Goal: Information Seeking & Learning: Learn about a topic

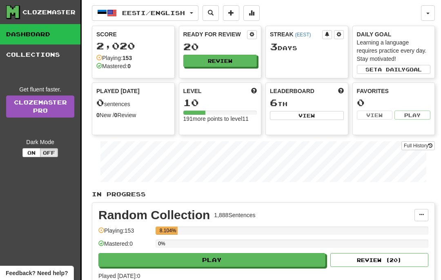
click at [212, 262] on button "Play" at bounding box center [211, 260] width 227 height 14
select select "**"
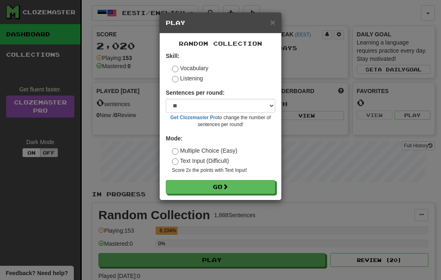
click at [224, 187] on button "Go" at bounding box center [220, 187] width 109 height 14
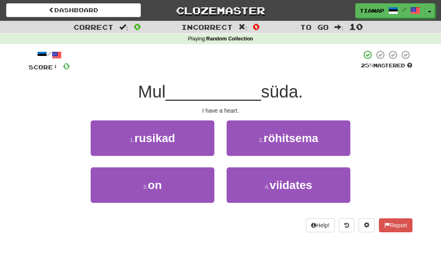
click at [188, 200] on button "3 . on" at bounding box center [153, 184] width 124 height 35
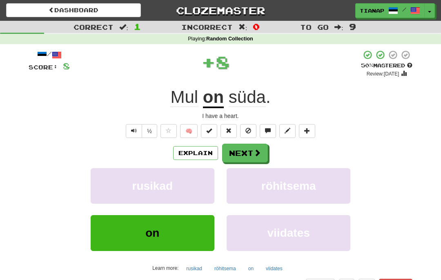
click at [239, 148] on button "Next" at bounding box center [245, 153] width 46 height 19
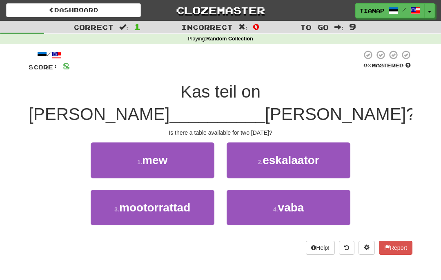
click at [317, 191] on button "4 . vaba" at bounding box center [288, 207] width 124 height 35
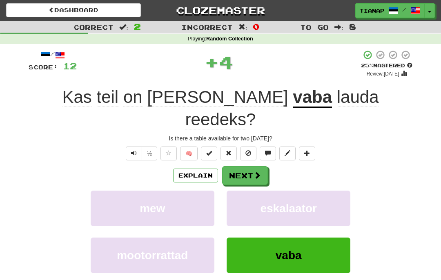
click at [258, 171] on span at bounding box center [256, 174] width 7 height 7
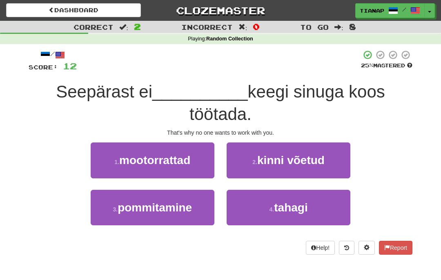
click at [337, 196] on button "4 . [GEOGRAPHIC_DATA]" at bounding box center [288, 207] width 124 height 35
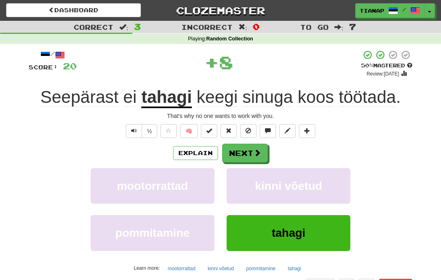
click at [248, 152] on button "Next" at bounding box center [245, 153] width 46 height 19
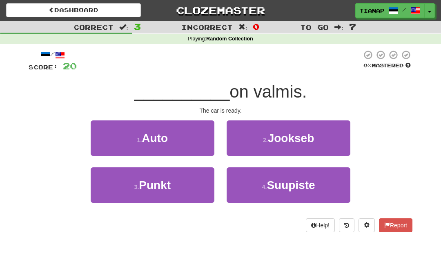
click at [202, 138] on button "1 . Auto" at bounding box center [153, 137] width 124 height 35
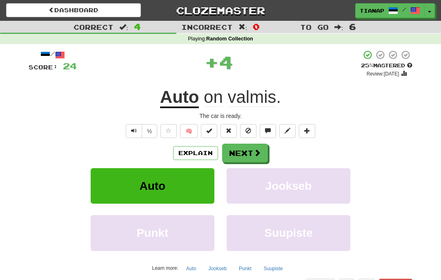
click at [255, 146] on button "Next" at bounding box center [245, 153] width 46 height 19
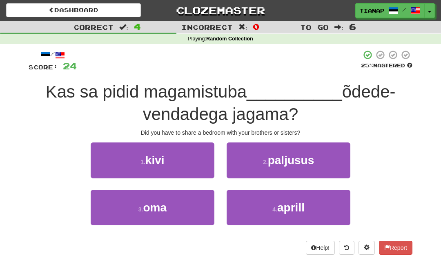
click at [191, 215] on button "3 . oma" at bounding box center [153, 207] width 124 height 35
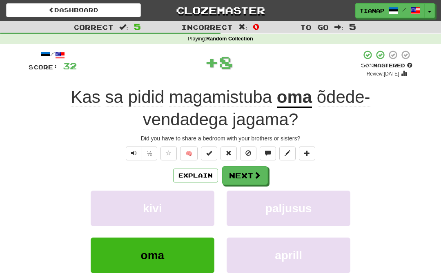
click at [253, 166] on button "Next" at bounding box center [245, 175] width 46 height 19
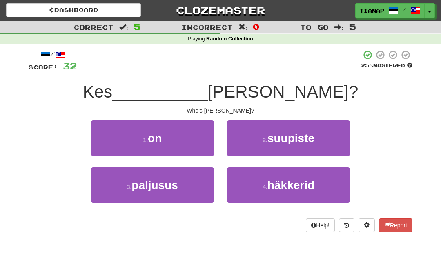
click at [210, 137] on button "1 . on" at bounding box center [153, 137] width 124 height 35
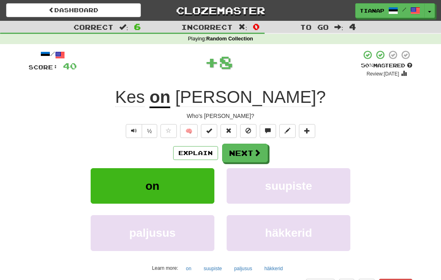
click at [250, 155] on button "Next" at bounding box center [245, 153] width 46 height 19
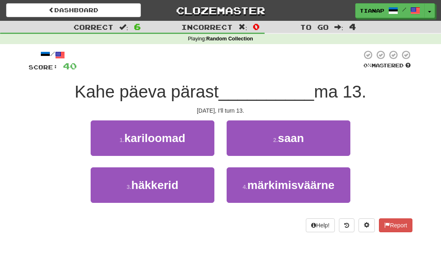
click at [335, 141] on button "2 . saan" at bounding box center [288, 137] width 124 height 35
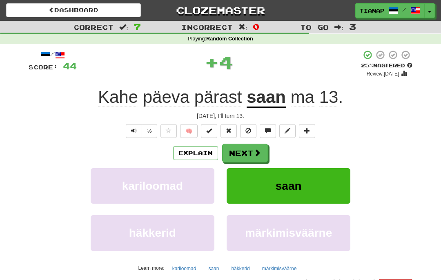
click at [258, 152] on span at bounding box center [256, 152] width 7 height 7
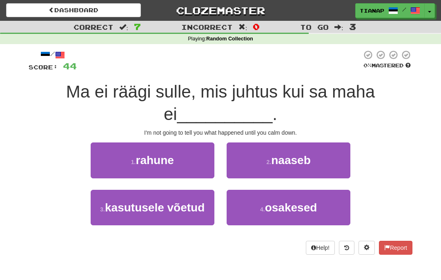
click at [172, 163] on span "rahune" at bounding box center [154, 160] width 38 height 13
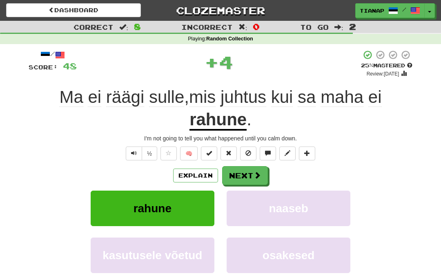
click at [265, 172] on button "Next" at bounding box center [245, 175] width 46 height 19
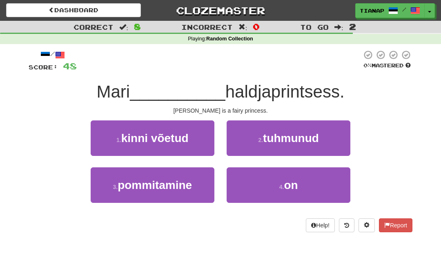
click at [317, 175] on button "4 . on" at bounding box center [288, 184] width 124 height 35
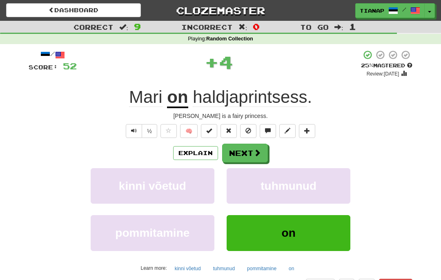
click at [263, 154] on button "Next" at bounding box center [245, 153] width 46 height 19
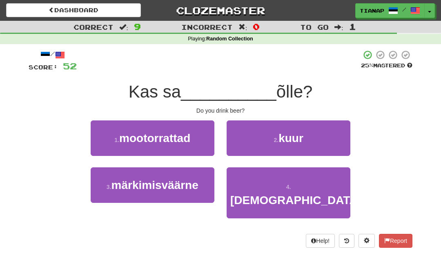
click at [319, 171] on button "4 . jood" at bounding box center [288, 192] width 124 height 51
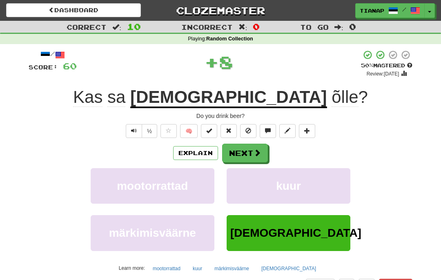
click at [255, 150] on span at bounding box center [256, 152] width 7 height 7
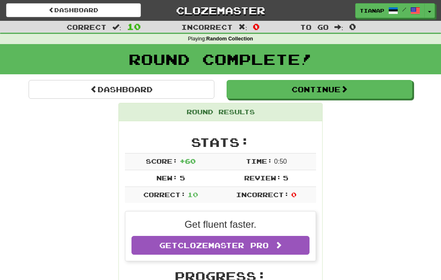
click at [356, 86] on button "Continue" at bounding box center [319, 89] width 186 height 19
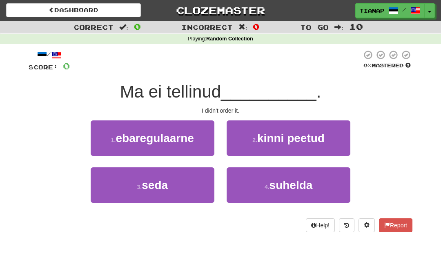
click at [199, 180] on button "3 . seda" at bounding box center [153, 184] width 124 height 35
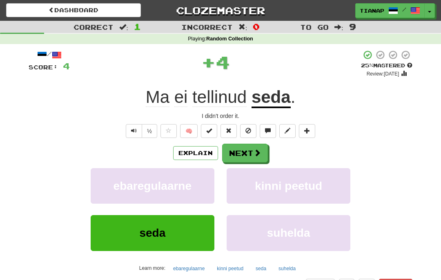
click at [257, 158] on button "Next" at bounding box center [245, 153] width 46 height 19
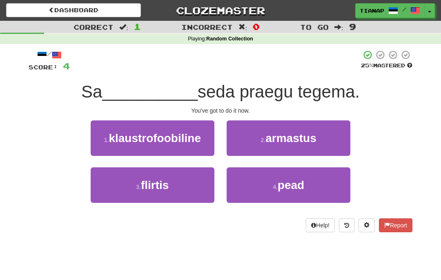
click at [323, 175] on button "4 . pead" at bounding box center [288, 184] width 124 height 35
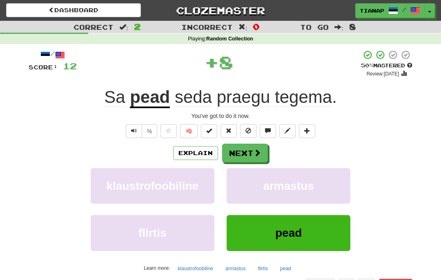
click at [265, 144] on button "Next" at bounding box center [245, 153] width 46 height 19
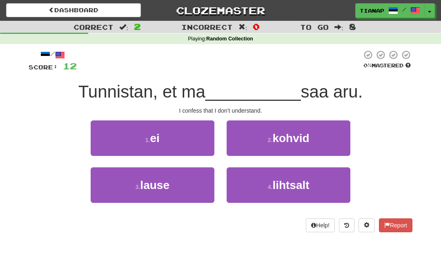
click at [206, 138] on button "1 . ei" at bounding box center [153, 137] width 124 height 35
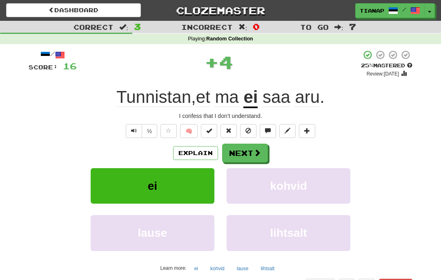
click at [264, 148] on button "Next" at bounding box center [245, 153] width 46 height 19
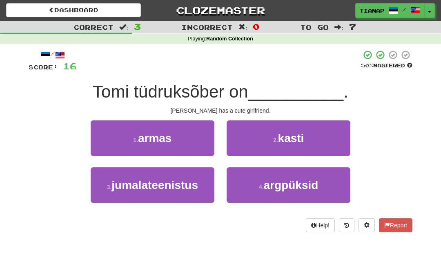
click at [192, 146] on button "1 . [PERSON_NAME]" at bounding box center [153, 137] width 124 height 35
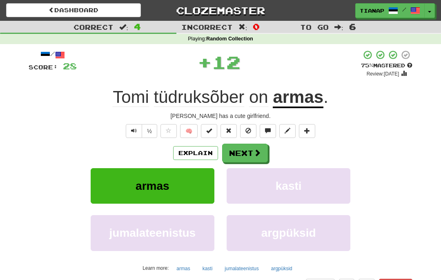
click at [254, 155] on span at bounding box center [256, 152] width 7 height 7
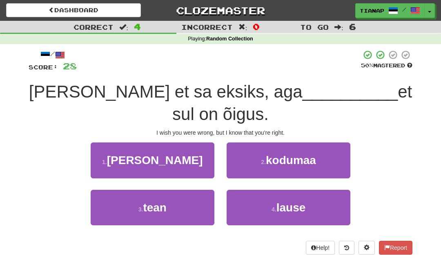
click at [178, 206] on button "3 . tean" at bounding box center [153, 207] width 124 height 35
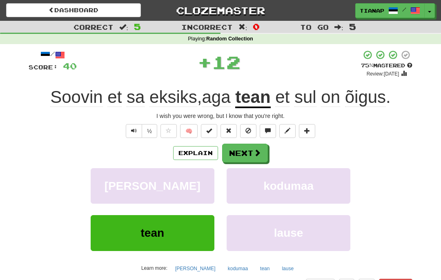
click at [251, 150] on button "Next" at bounding box center [245, 153] width 46 height 19
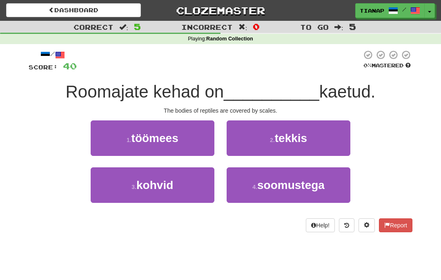
click at [339, 133] on button "2 . tekkis" at bounding box center [288, 137] width 124 height 35
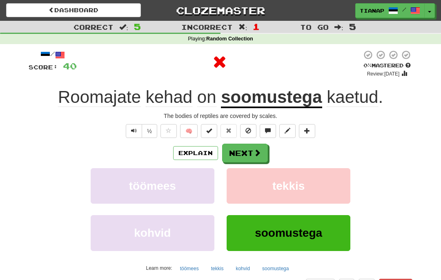
click at [204, 151] on button "Explain" at bounding box center [195, 153] width 45 height 14
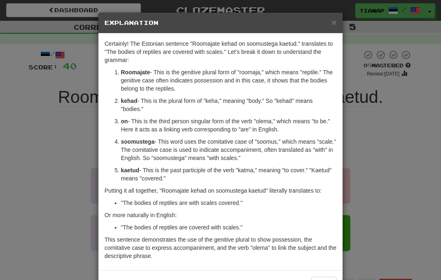
click at [414, 74] on div "× Explanation Certainly! The Estonian sentence "Roomajate kehad on soomustega k…" at bounding box center [220, 140] width 441 height 280
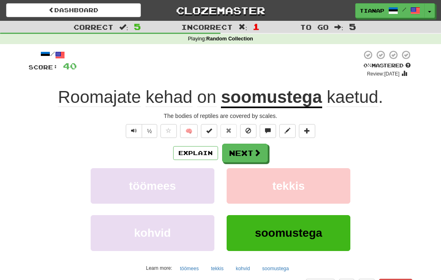
click at [273, 148] on div "Explain Next" at bounding box center [220, 153] width 383 height 19
click at [262, 154] on button "Next" at bounding box center [245, 153] width 46 height 19
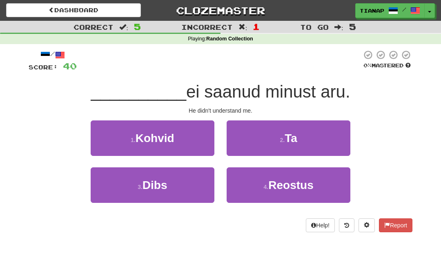
click at [321, 147] on button "2 . Ta" at bounding box center [288, 137] width 124 height 35
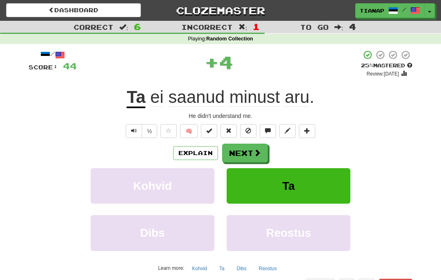
click at [248, 156] on button "Next" at bounding box center [245, 153] width 46 height 19
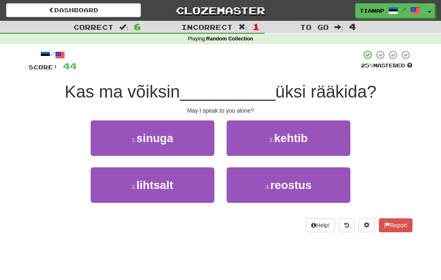
click at [213, 135] on button "1 . [GEOGRAPHIC_DATA]" at bounding box center [153, 137] width 124 height 35
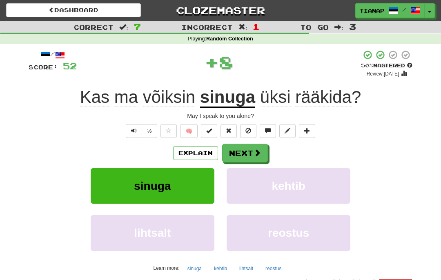
click at [258, 146] on button "Next" at bounding box center [245, 153] width 46 height 19
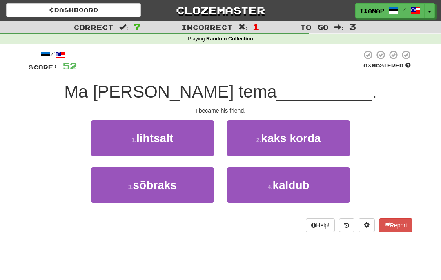
click at [183, 180] on button "3 . sõbraks" at bounding box center [153, 184] width 124 height 35
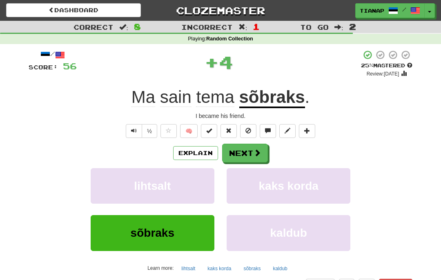
click at [253, 152] on button "Next" at bounding box center [245, 153] width 46 height 19
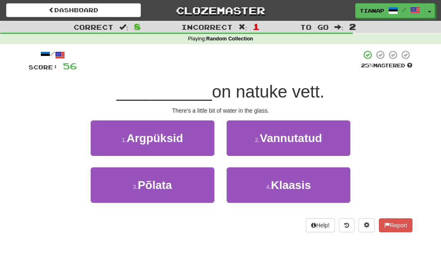
click at [329, 173] on button "4 . Klaasis" at bounding box center [288, 184] width 124 height 35
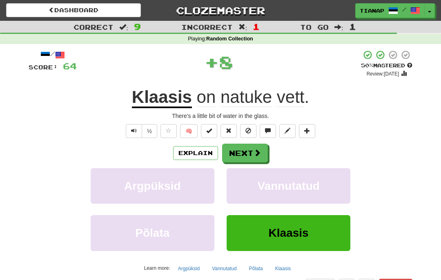
click at [246, 152] on button "Next" at bounding box center [245, 153] width 46 height 19
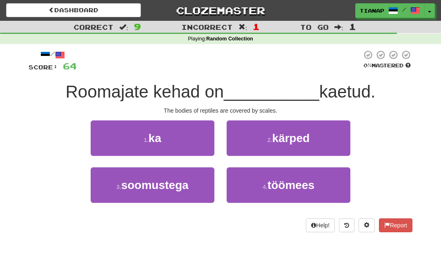
click at [184, 184] on span "soomustega" at bounding box center [154, 185] width 67 height 13
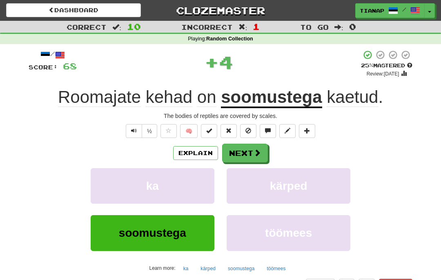
click at [262, 152] on button "Next" at bounding box center [245, 153] width 46 height 19
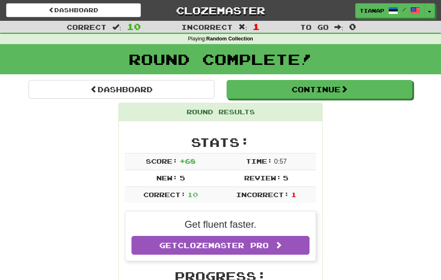
click at [344, 92] on span at bounding box center [343, 88] width 7 height 7
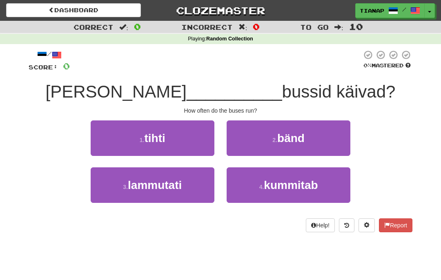
click at [222, 143] on div "2 . bänd" at bounding box center [288, 143] width 136 height 47
click at [204, 144] on button "1 . tihti" at bounding box center [153, 137] width 124 height 35
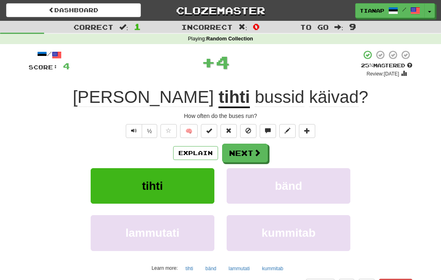
click at [255, 157] on button "Next" at bounding box center [245, 153] width 46 height 19
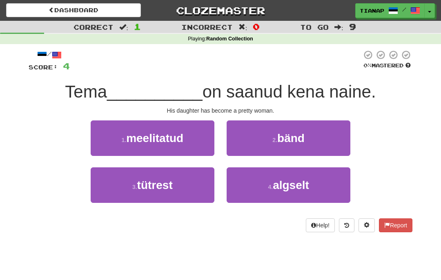
click at [186, 184] on button "3 . tütrest" at bounding box center [153, 184] width 124 height 35
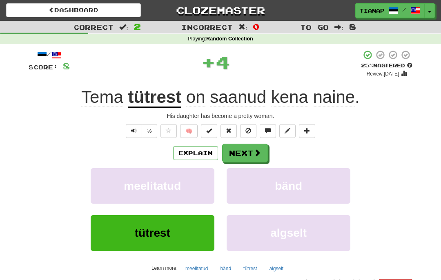
click at [248, 156] on button "Next" at bounding box center [245, 153] width 46 height 19
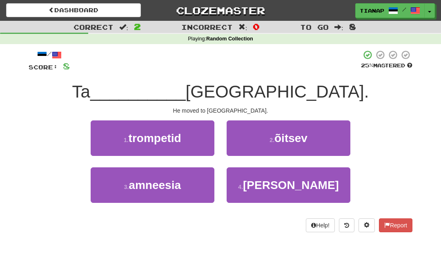
click at [182, 149] on button "1 . trompetid" at bounding box center [153, 137] width 124 height 35
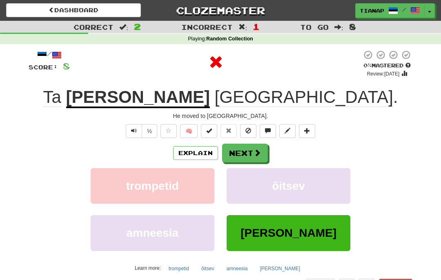
click at [205, 151] on button "Explain" at bounding box center [195, 153] width 45 height 14
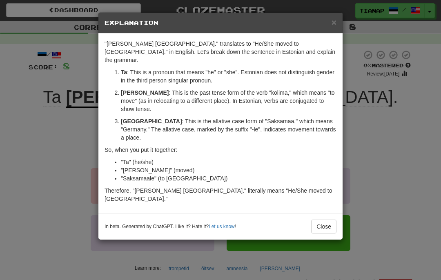
click at [335, 25] on span "×" at bounding box center [333, 22] width 5 height 9
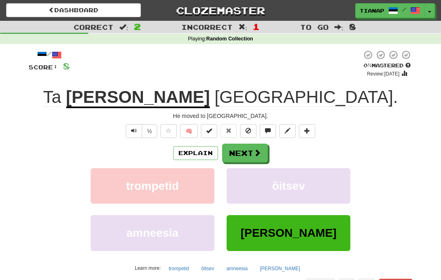
click at [260, 150] on span at bounding box center [256, 152] width 7 height 7
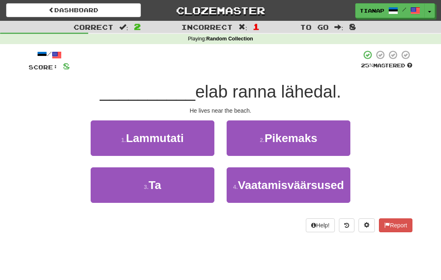
click at [201, 191] on button "3 . Ta" at bounding box center [153, 184] width 124 height 35
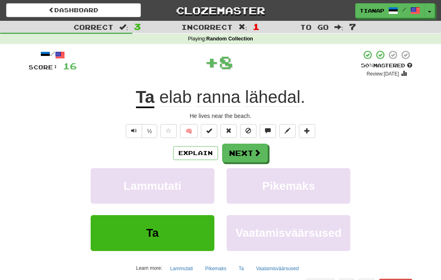
click at [255, 151] on span at bounding box center [256, 152] width 7 height 7
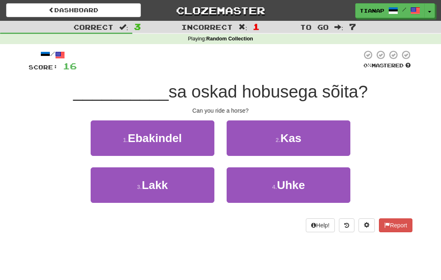
click at [334, 140] on button "2 . Kas" at bounding box center [288, 137] width 124 height 35
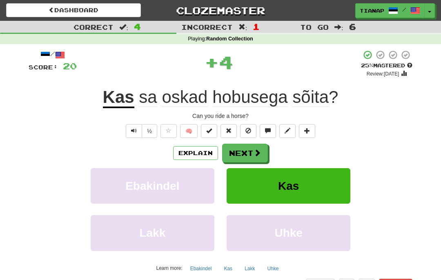
click at [253, 153] on span at bounding box center [256, 152] width 7 height 7
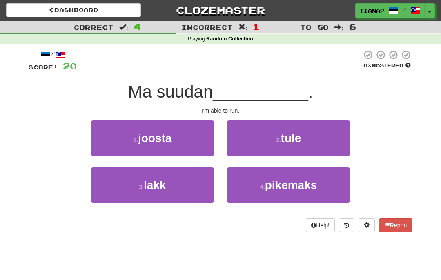
click at [199, 140] on button "1 . joosta" at bounding box center [153, 137] width 124 height 35
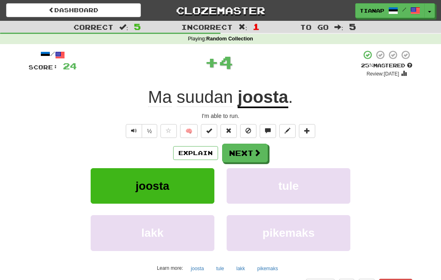
click at [255, 153] on span at bounding box center [256, 152] width 7 height 7
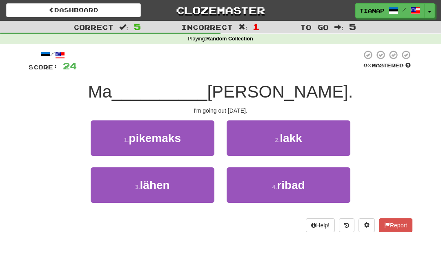
click at [189, 177] on button "3 . lähen" at bounding box center [153, 184] width 124 height 35
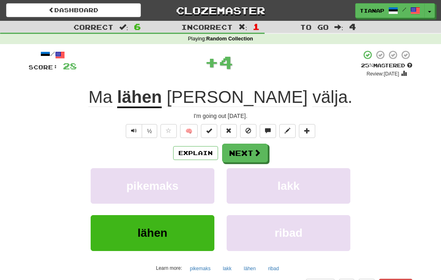
click at [243, 148] on button "Next" at bounding box center [245, 153] width 46 height 19
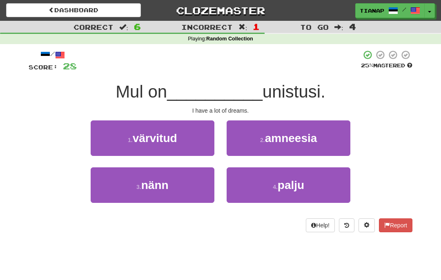
click at [331, 180] on button "4 . palju" at bounding box center [288, 184] width 124 height 35
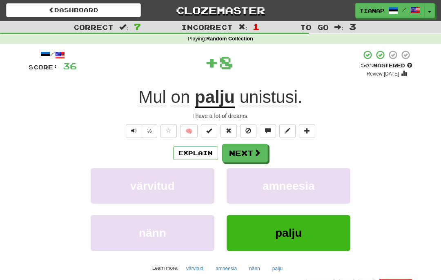
click at [250, 146] on button "Next" at bounding box center [245, 153] width 46 height 19
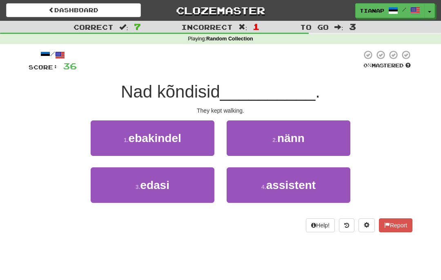
click at [194, 186] on button "3 . edasi" at bounding box center [153, 184] width 124 height 35
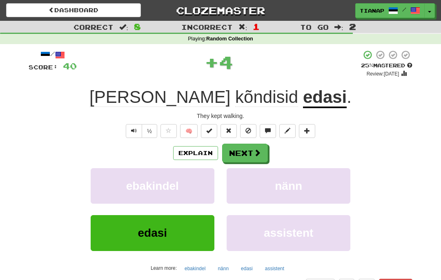
click at [259, 157] on button "Next" at bounding box center [245, 153] width 46 height 19
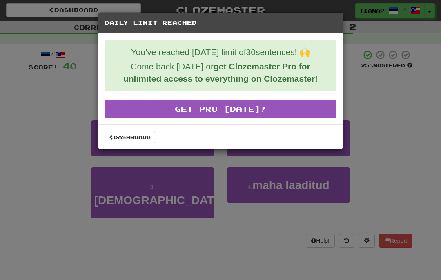
click at [148, 140] on link "Dashboard" at bounding box center [129, 137] width 51 height 12
